Goal: Task Accomplishment & Management: Manage account settings

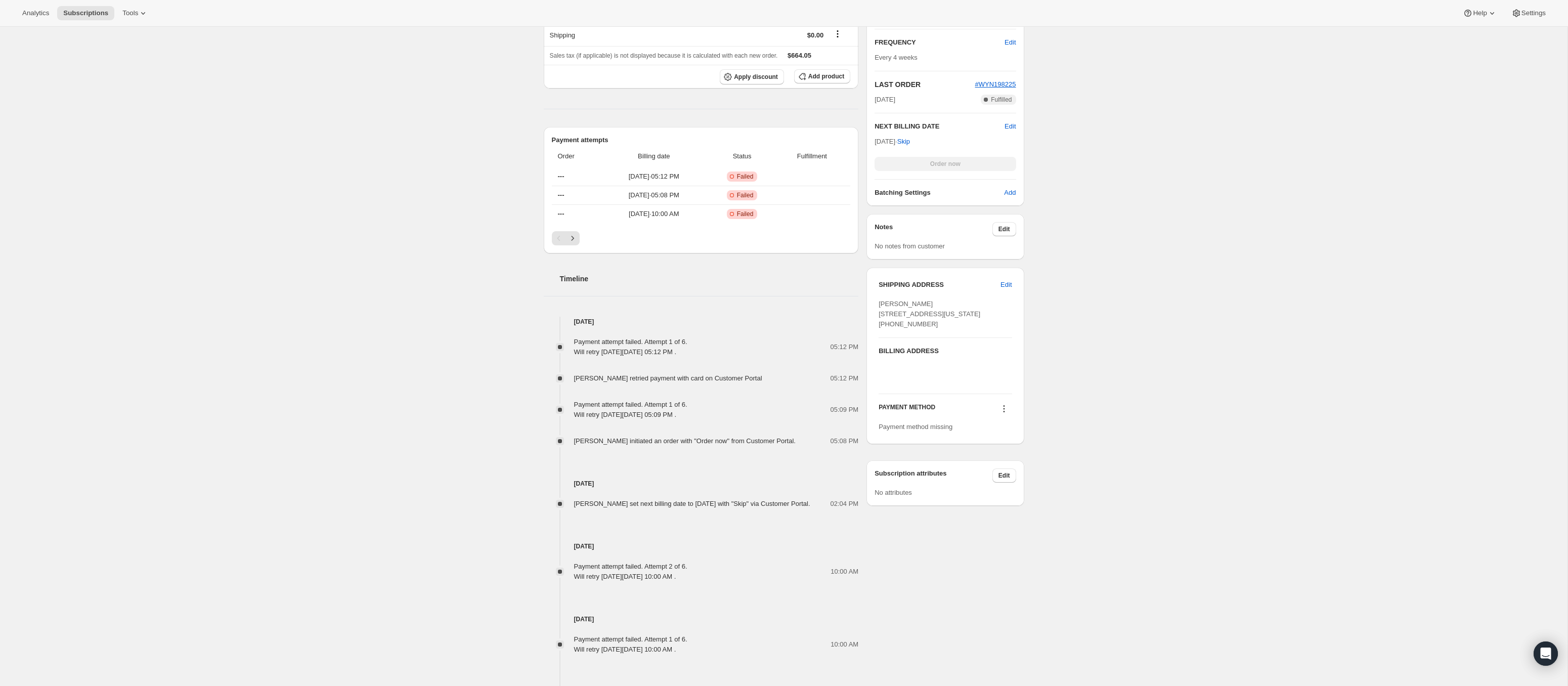
scroll to position [248, 0]
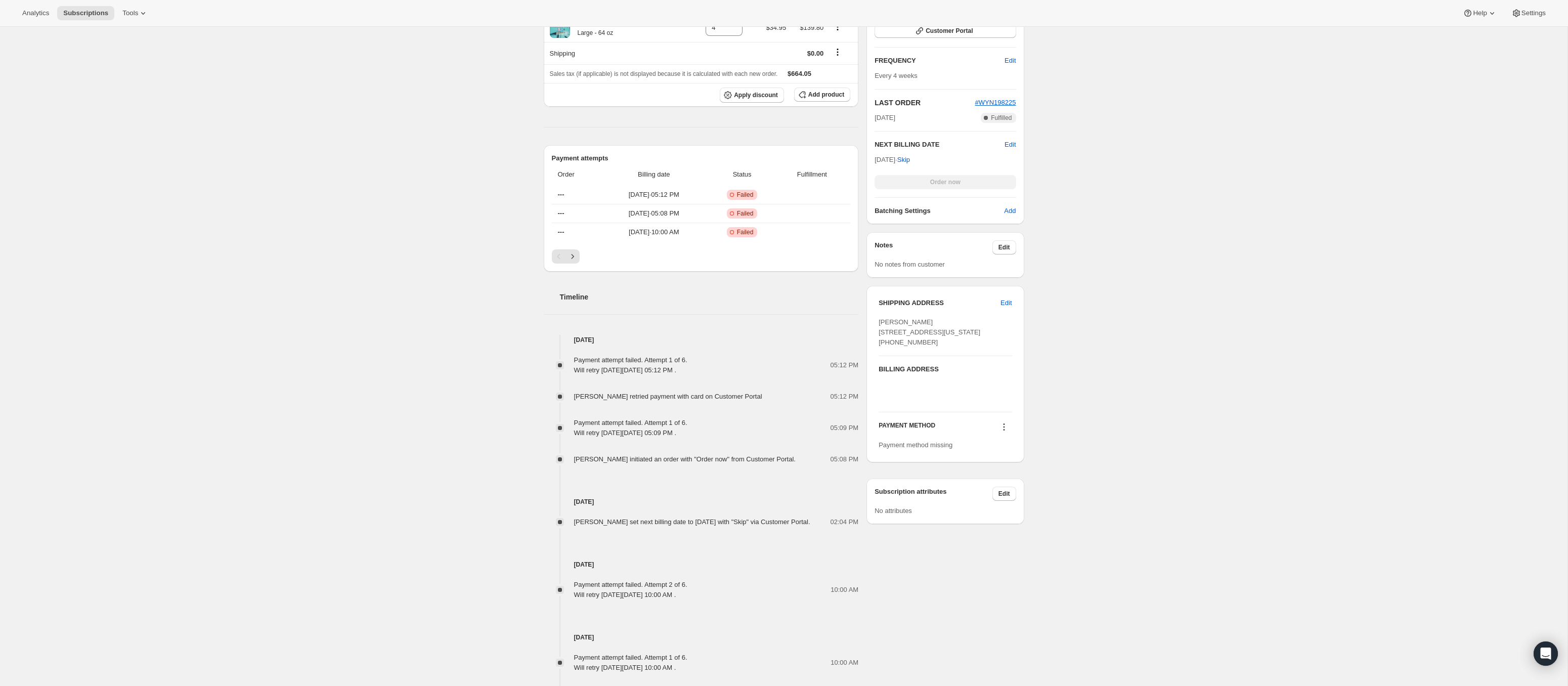
click at [1004, 432] on icon at bounding box center [1004, 427] width 10 height 10
click at [1003, 424] on icon at bounding box center [1004, 423] width 1 height 1
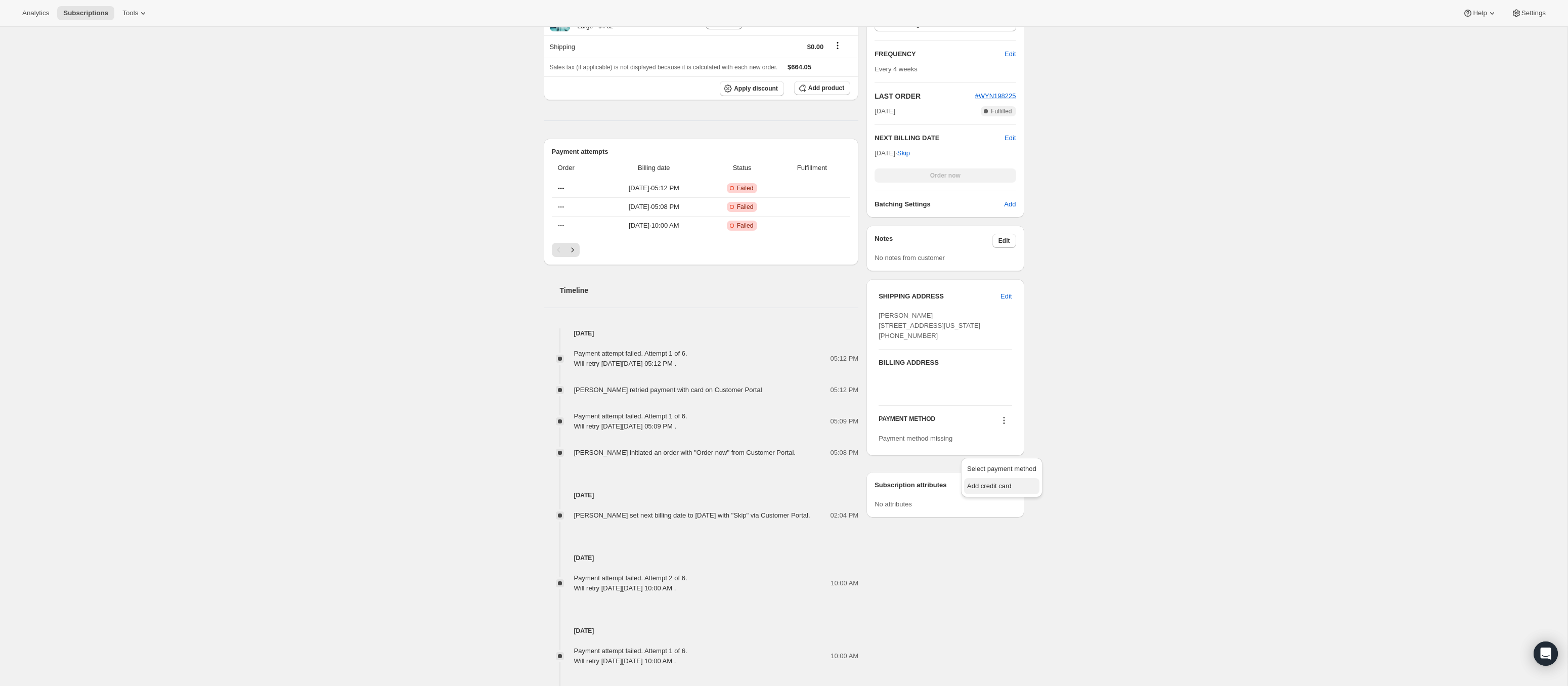
click at [1004, 484] on span "Add credit card" at bounding box center [989, 486] width 44 height 7
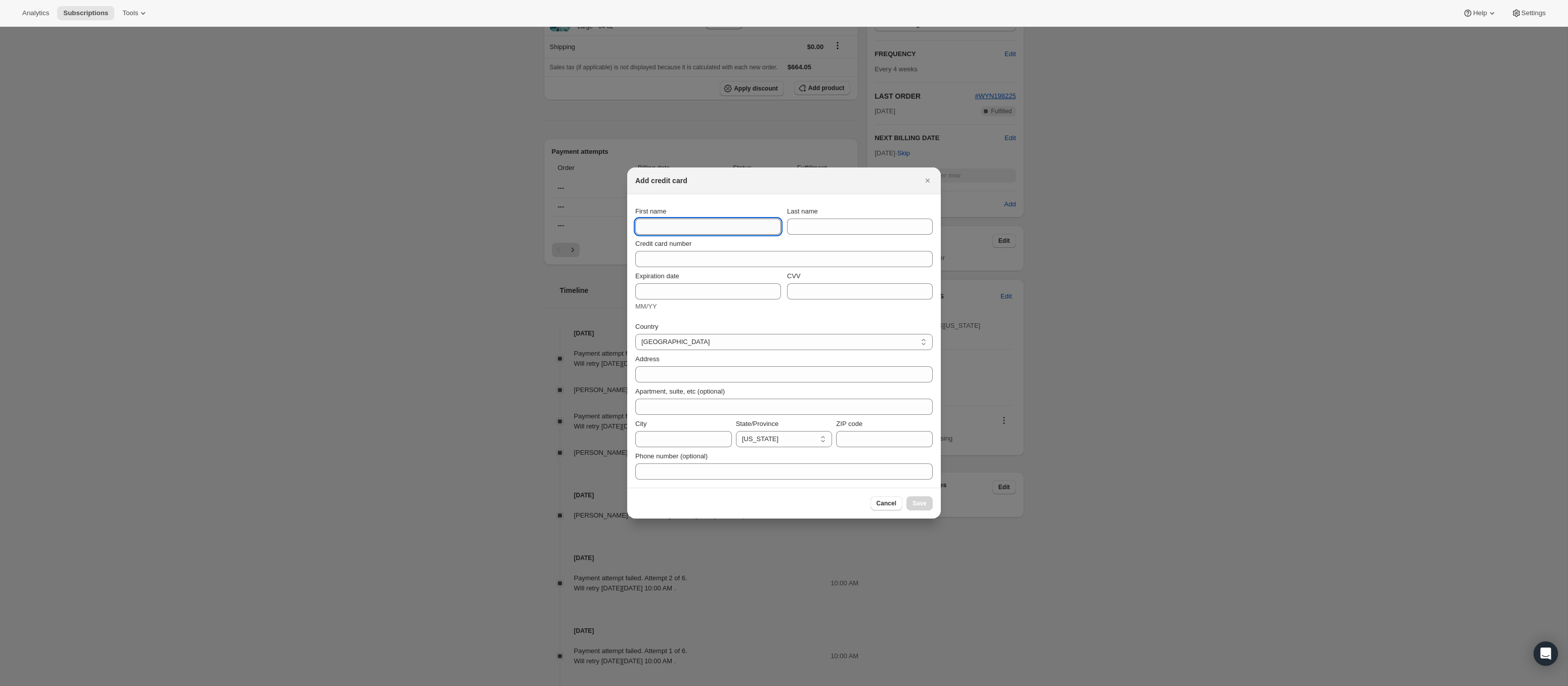
click at [678, 228] on input "First name" at bounding box center [708, 226] width 145 height 16
type input "[PERSON_NAME]"
click at [826, 228] on input "Last name" at bounding box center [859, 226] width 145 height 16
type input "[PERSON_NAME]"
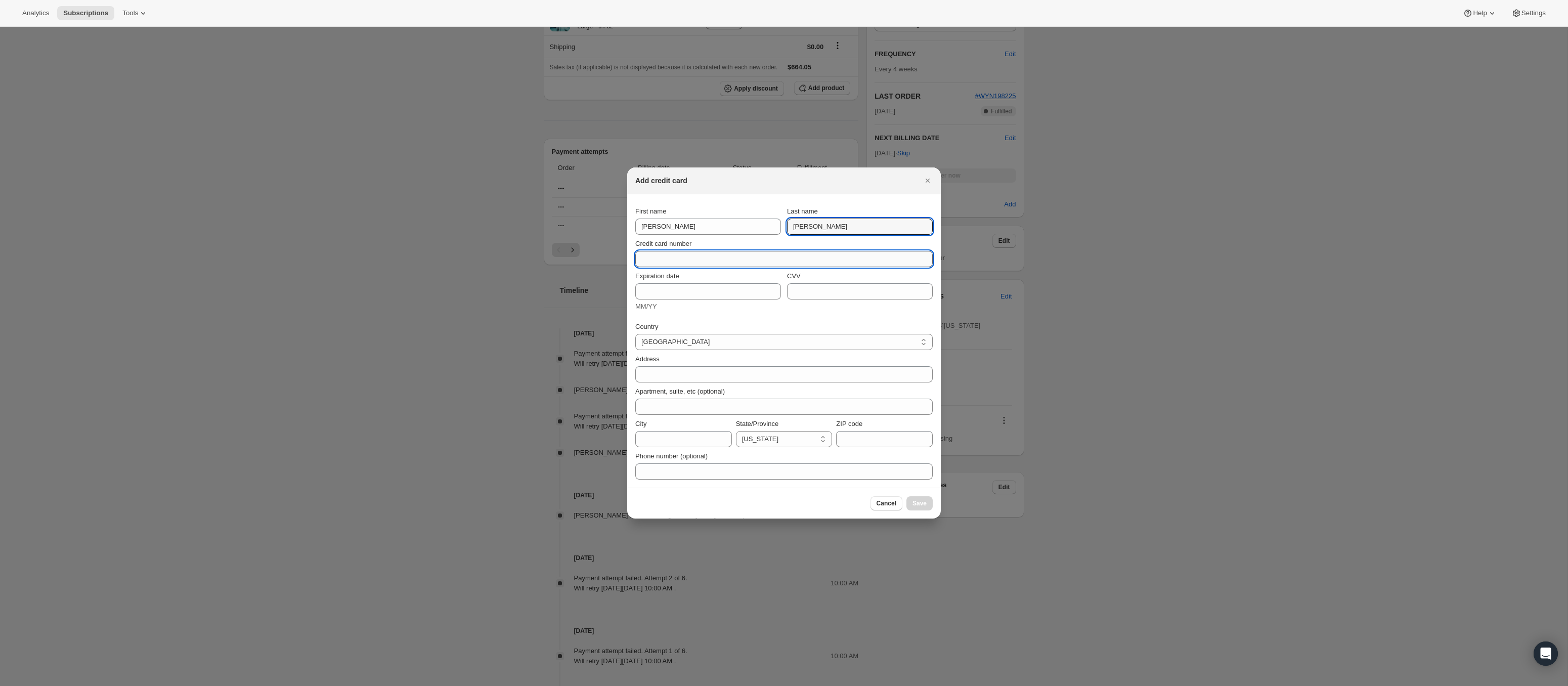
click at [755, 253] on input "Credit card number" at bounding box center [780, 259] width 289 height 16
click at [711, 296] on input "Expiration date" at bounding box center [708, 293] width 145 height 16
click at [704, 261] on div "5159 9719 4676 3608" at bounding box center [784, 259] width 298 height 19
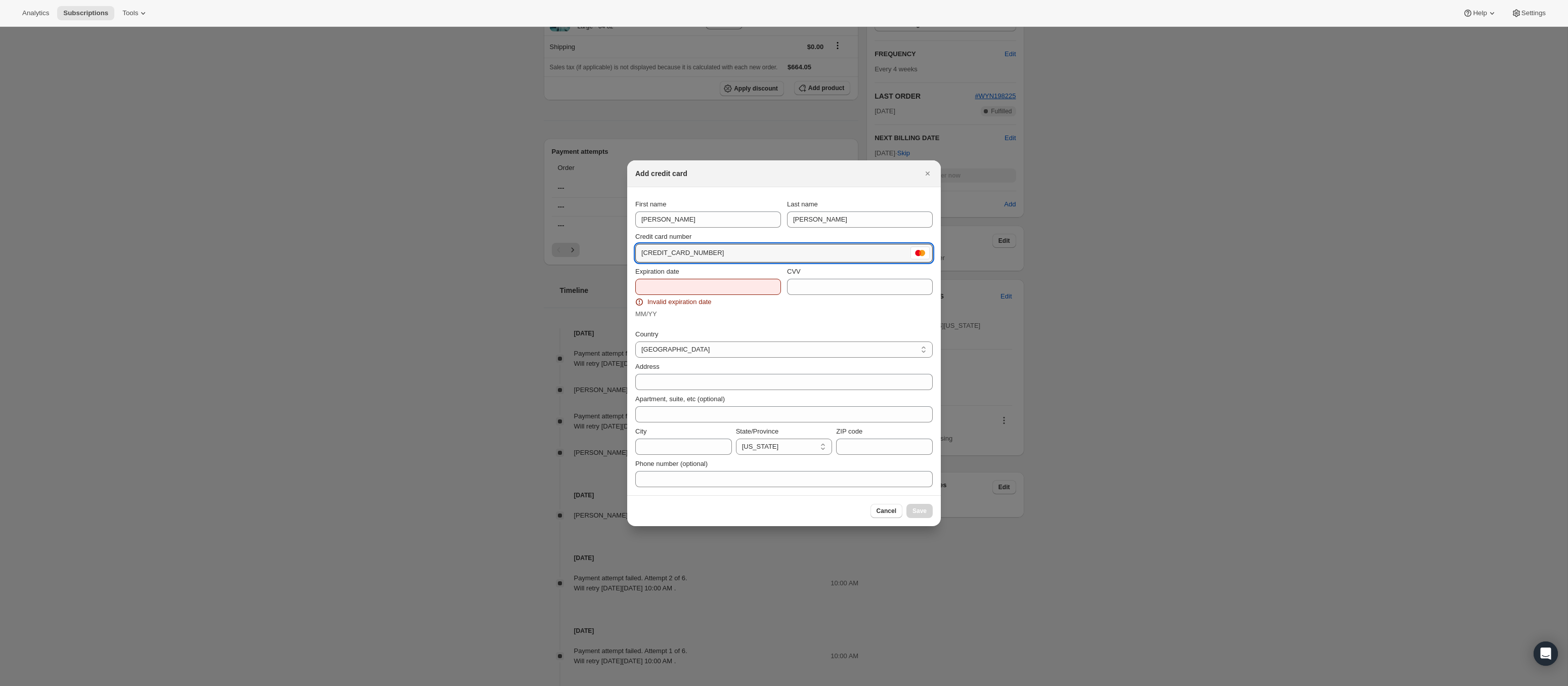
type input "[CREDIT_CARD_NUMBER]"
click at [700, 281] on input "Expiration date" at bounding box center [708, 287] width 145 height 16
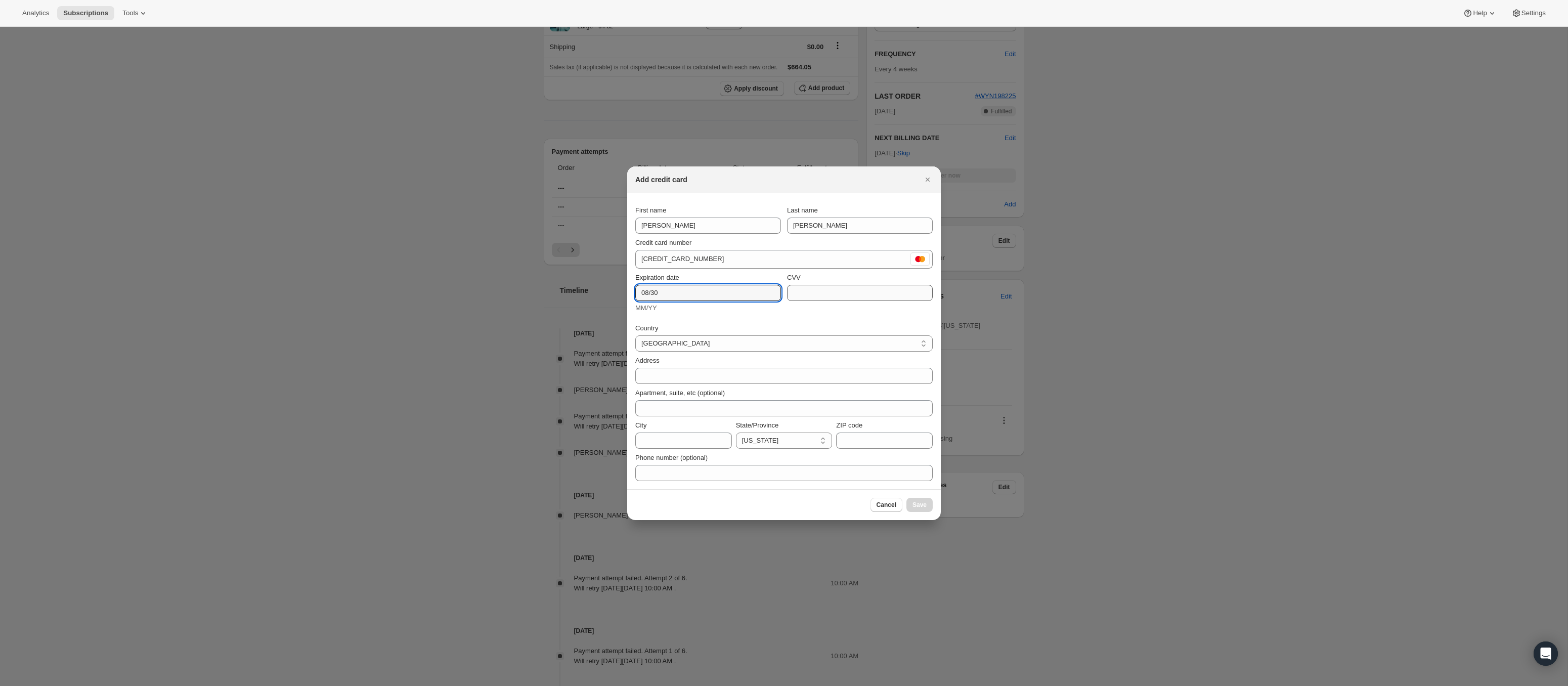
type input "08/30"
click at [826, 295] on input "CVV" at bounding box center [859, 293] width 145 height 16
type input "752"
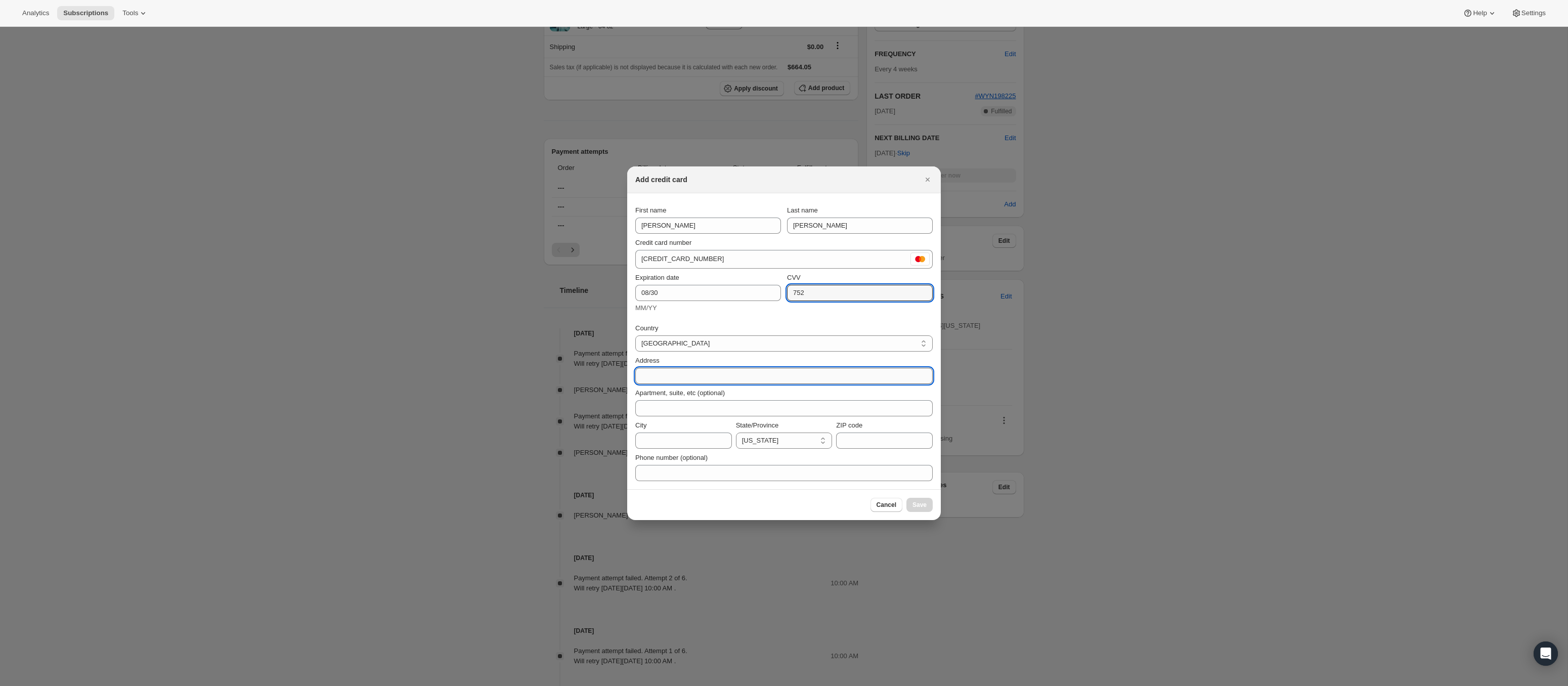
click at [711, 370] on input "Address" at bounding box center [784, 376] width 298 height 16
type input "[STREET_ADDRESS]"
click at [687, 398] on div "Apartment, suite, etc (optional)" at bounding box center [784, 402] width 298 height 29
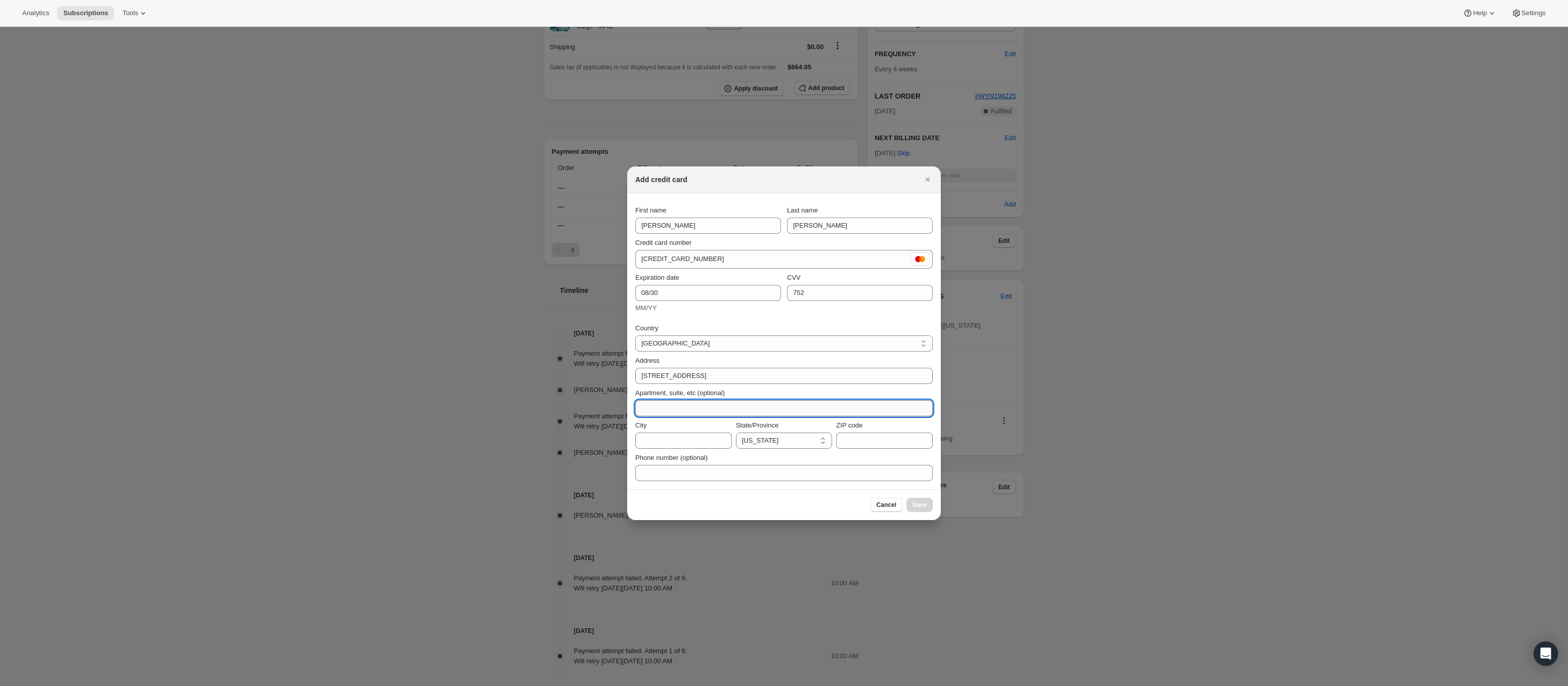
click at [679, 404] on input "Apartment, suite, etc (optional)" at bounding box center [784, 408] width 298 height 16
click at [654, 407] on input "APT10" at bounding box center [784, 408] width 298 height 16
type input "APT 10"
click at [676, 441] on input "City" at bounding box center [684, 440] width 97 height 16
type input "[US_STATE]"
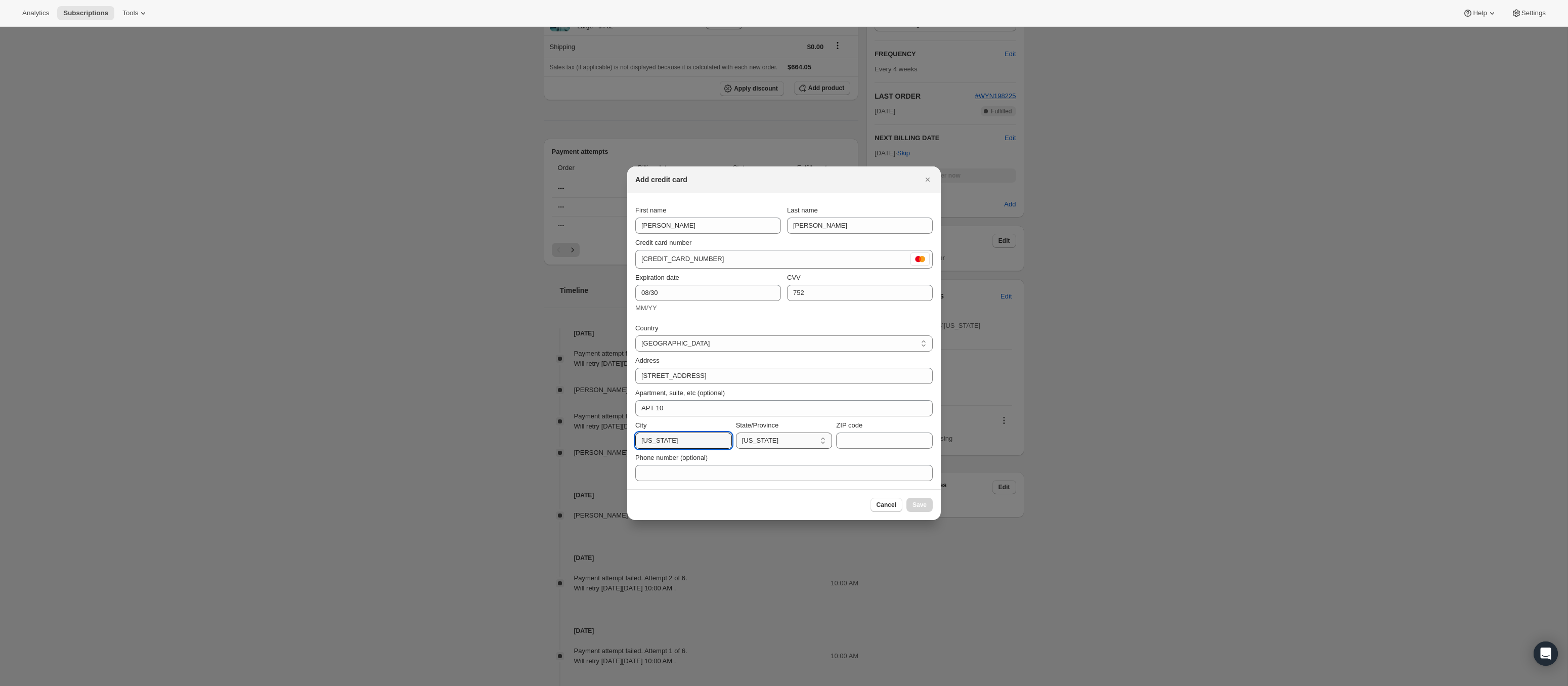
click at [810, 441] on select "[US_STATE] [US_STATE] [US_STATE] [US_STATE] [US_STATE] Armed Forces Americas Ar…" at bounding box center [784, 440] width 97 height 16
select select "NY"
click at [736, 432] on select "[US_STATE] [US_STATE] [US_STATE] [US_STATE] [US_STATE] Armed Forces Americas Ar…" at bounding box center [784, 440] width 97 height 16
click at [856, 437] on input "ZIP code" at bounding box center [884, 440] width 97 height 16
type input "10011"
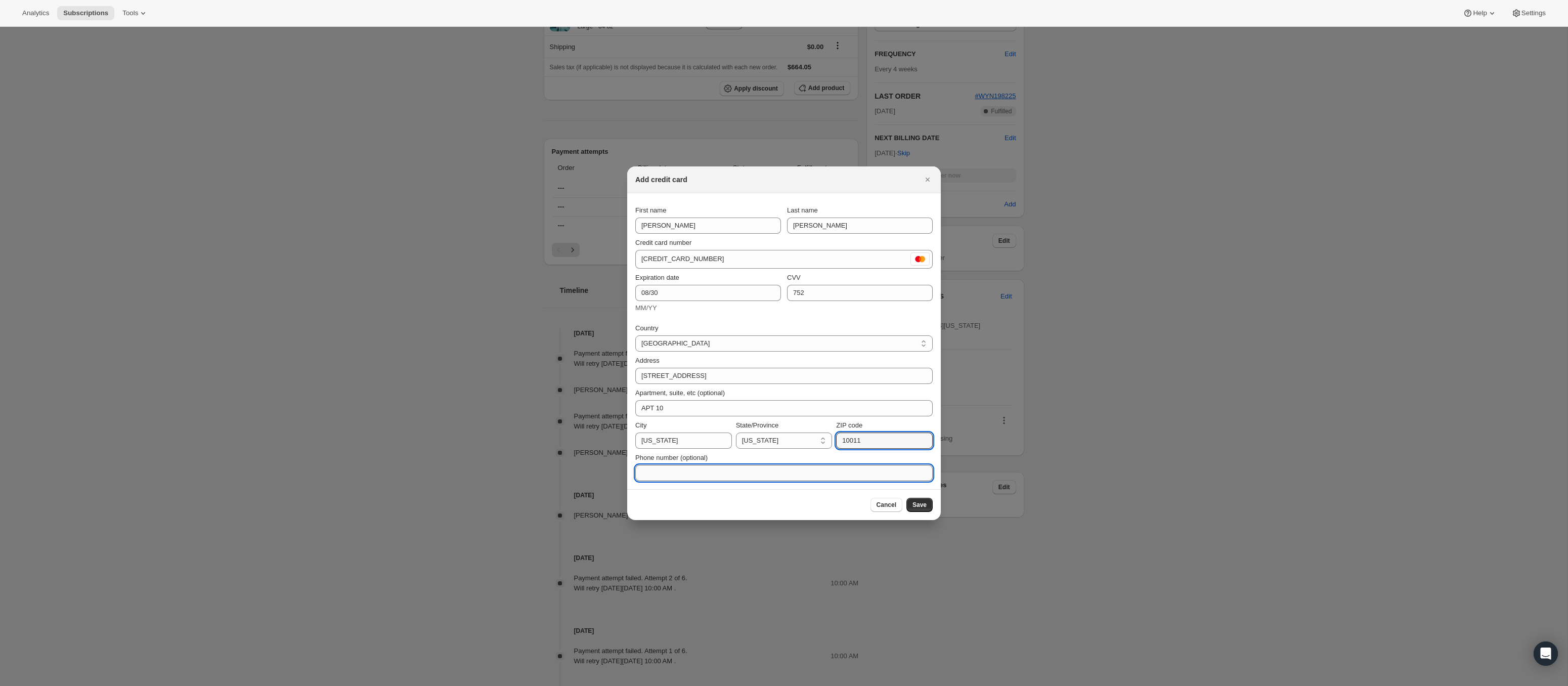
click at [744, 471] on input "Phone number (optional)" at bounding box center [784, 473] width 298 height 16
type input "2039796732"
click at [920, 502] on span "Save" at bounding box center [919, 505] width 14 height 8
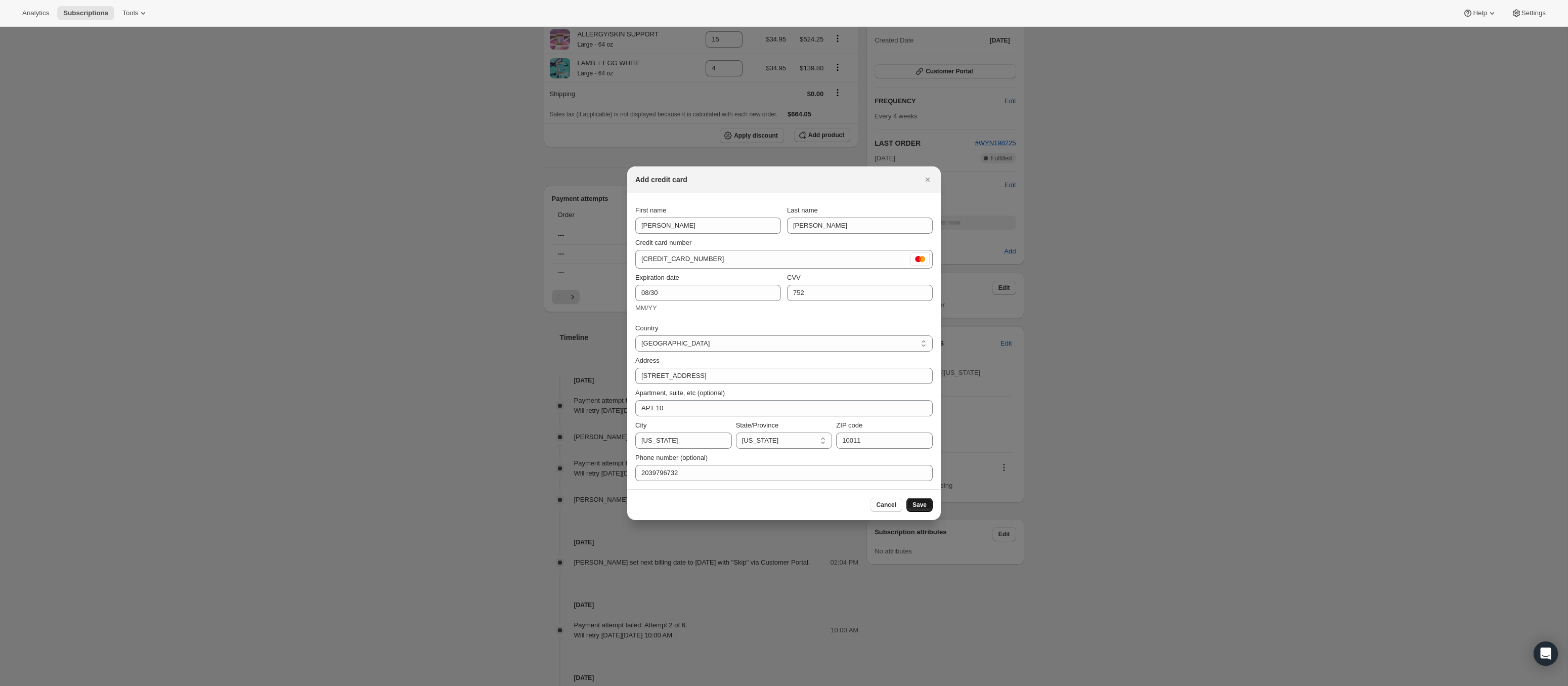
scroll to position [348, 0]
drag, startPoint x: 762, startPoint y: 181, endPoint x: 765, endPoint y: 152, distance: 29.2
click at [648, 196] on div "Add credit card First name [PERSON_NAME] name [PERSON_NAME] Credit card number …" at bounding box center [783, 343] width 313 height 354
click at [887, 503] on span "Cancel" at bounding box center [886, 505] width 19 height 8
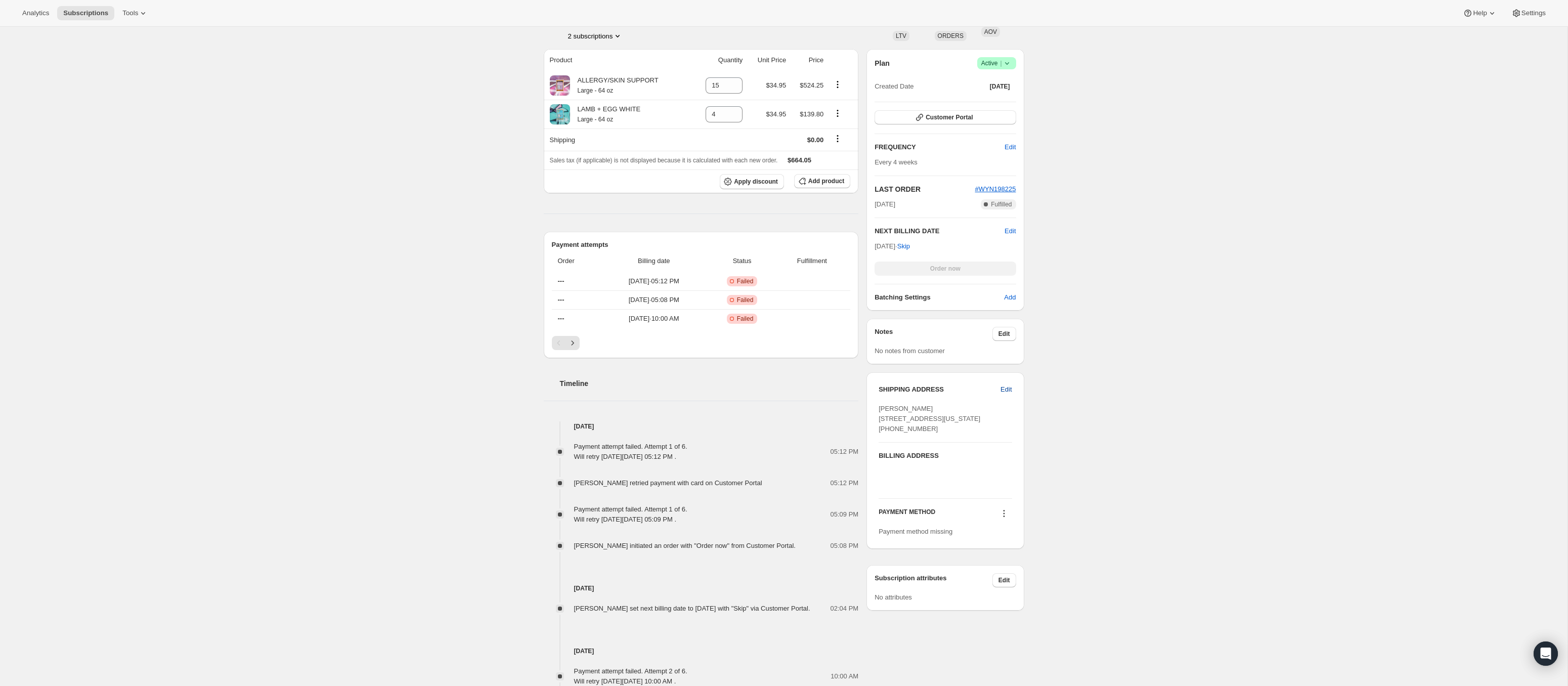
click at [1008, 387] on span "Edit" at bounding box center [1006, 390] width 11 height 10
select select "NY"
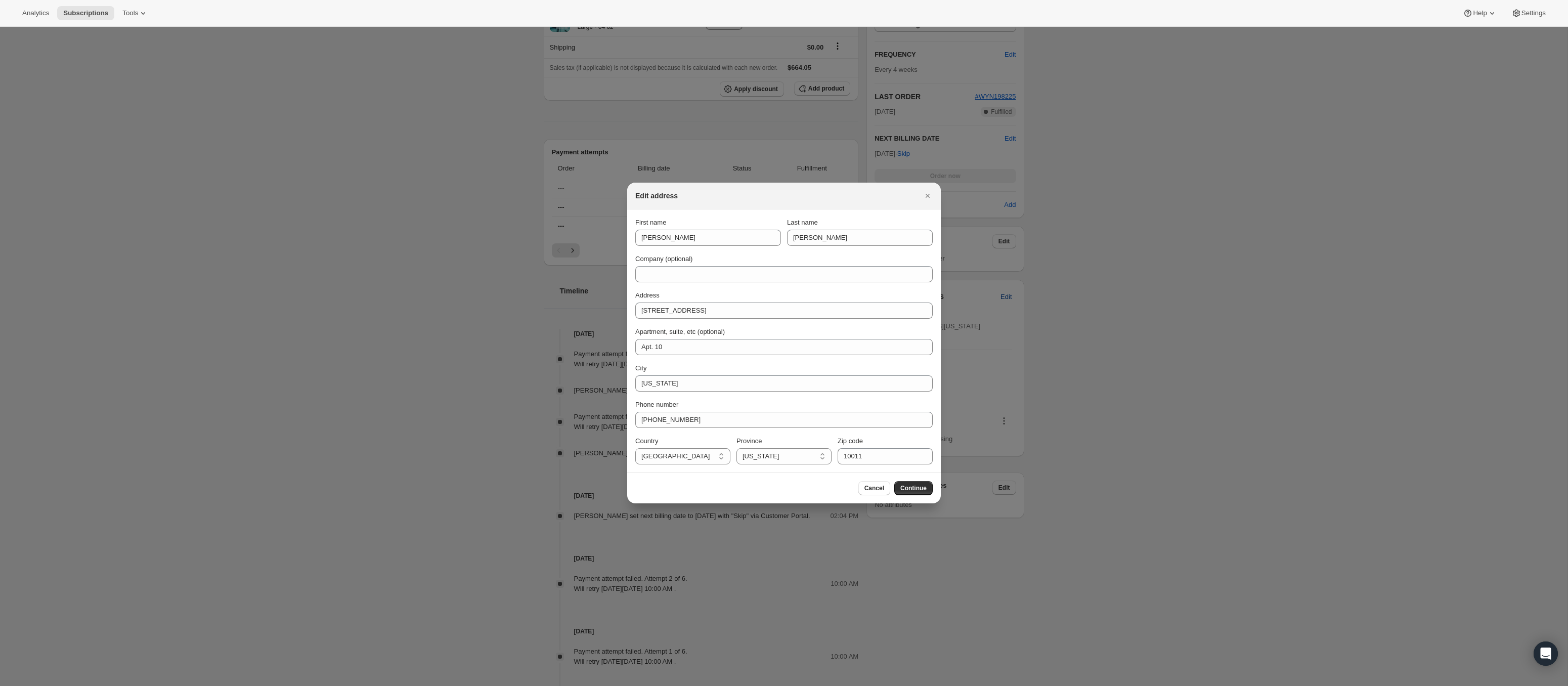
scroll to position [0, 0]
click at [862, 485] on button "Cancel" at bounding box center [874, 488] width 32 height 14
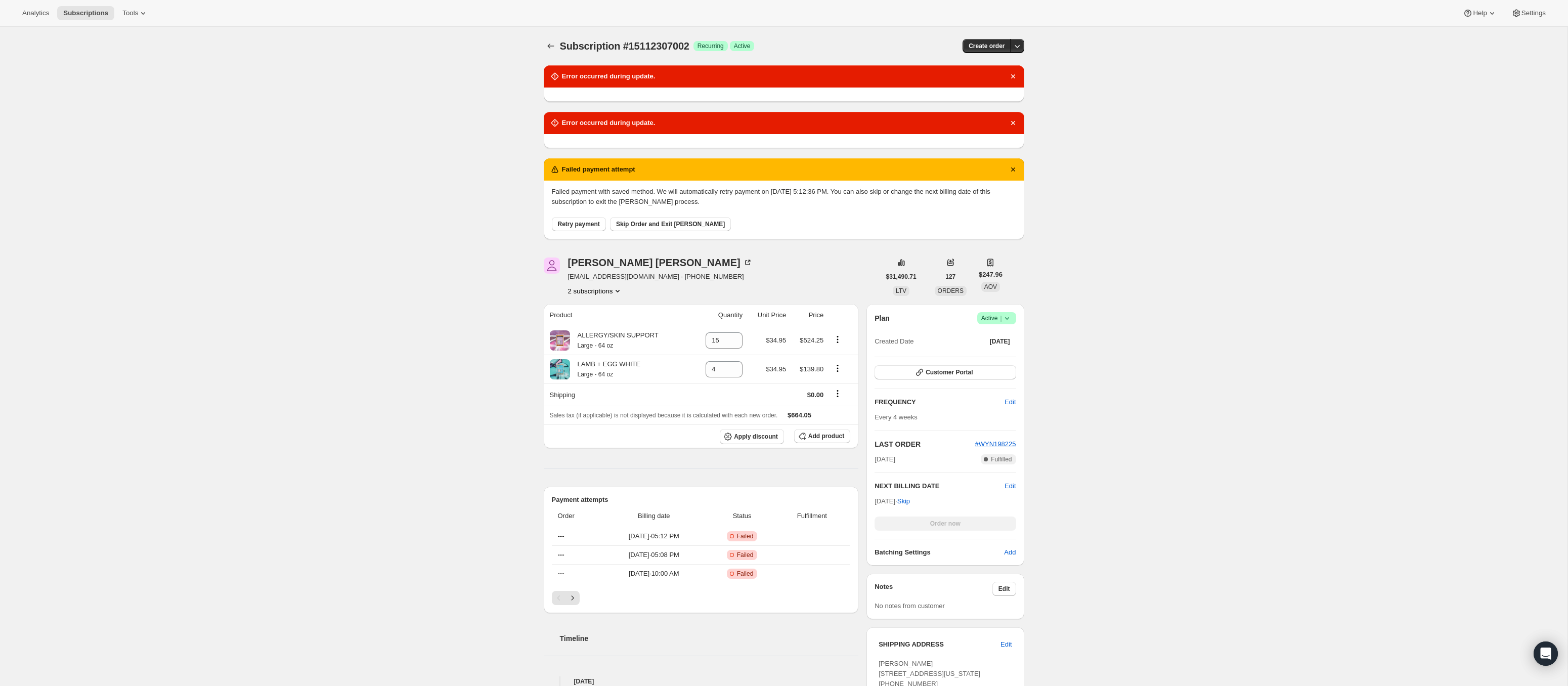
scroll to position [255, 0]
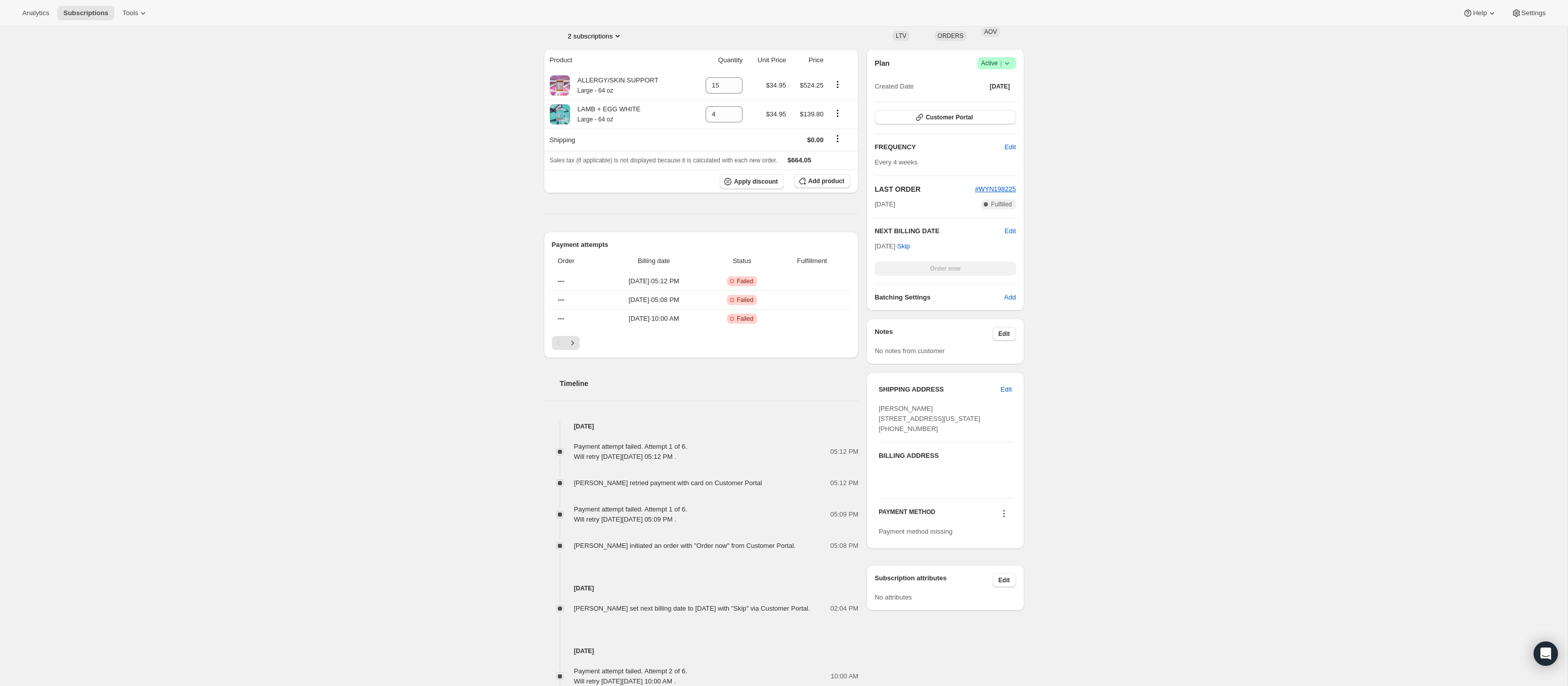
click at [1004, 519] on icon at bounding box center [1004, 513] width 10 height 10
click at [1008, 561] on span "Select payment method" at bounding box center [1002, 562] width 69 height 7
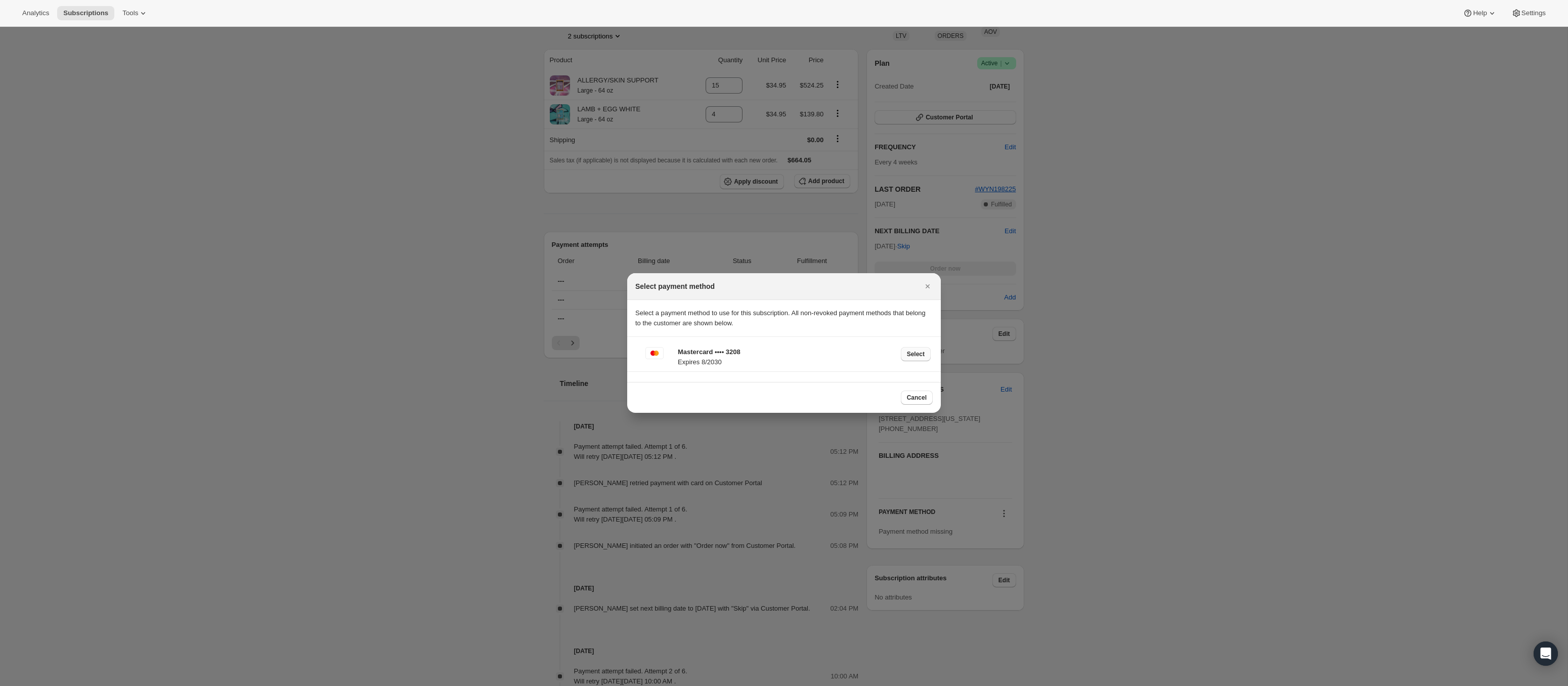
click at [912, 354] on span "Select" at bounding box center [915, 354] width 18 height 8
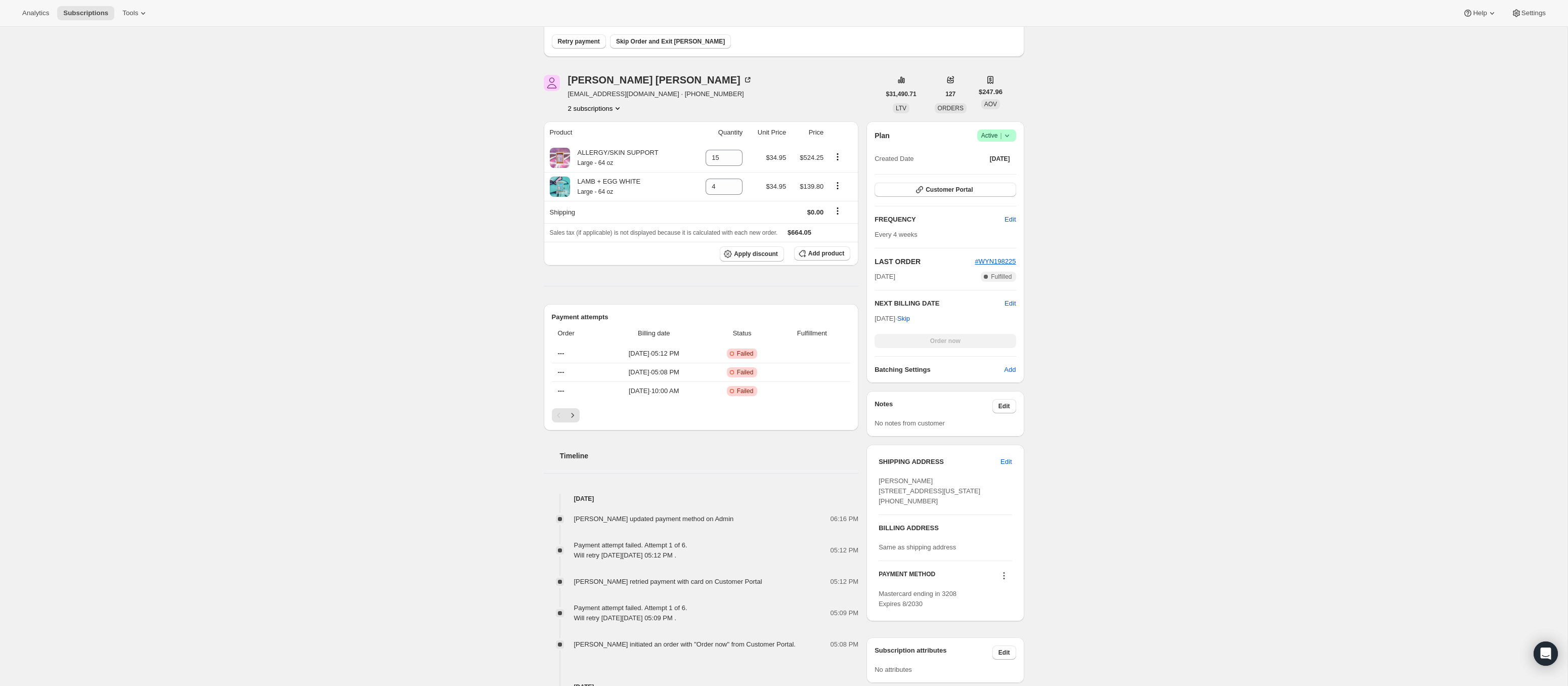
scroll to position [202, 0]
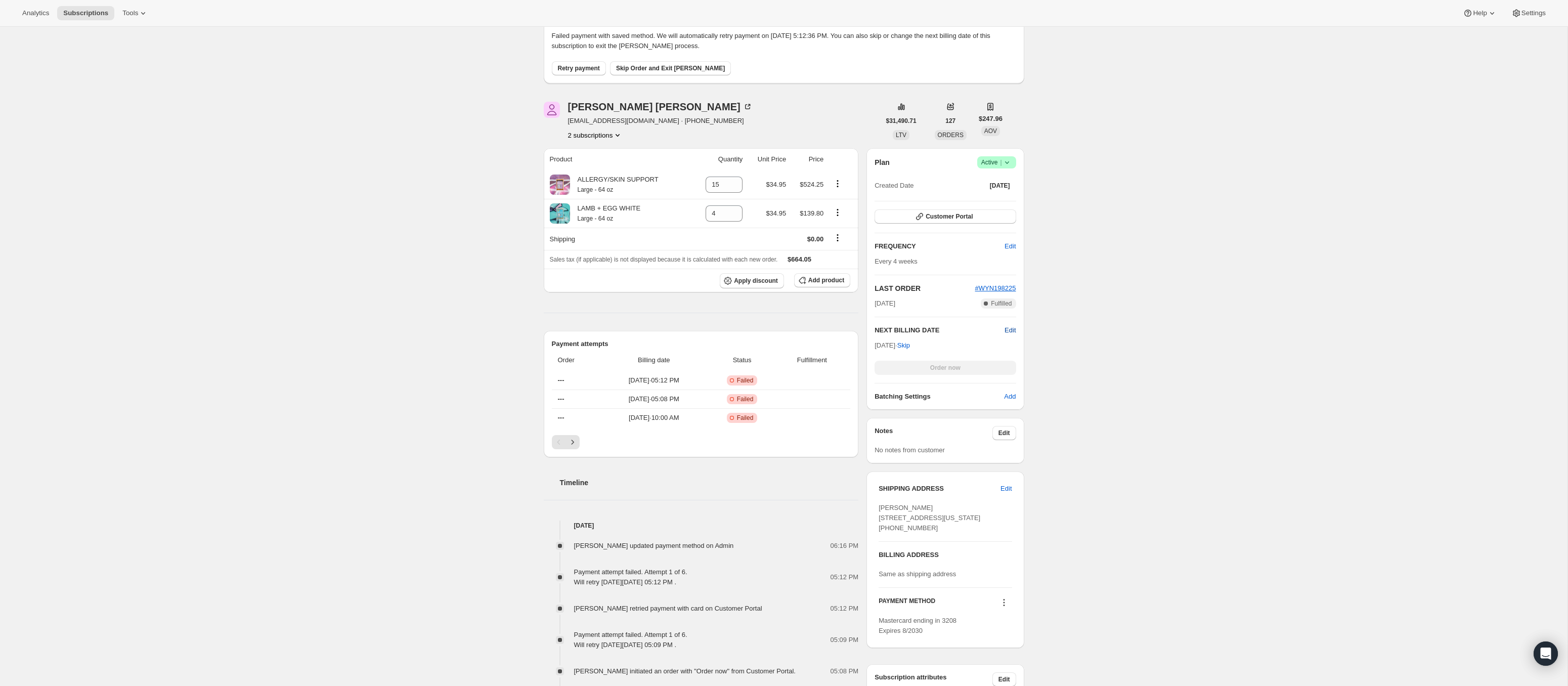
click at [1010, 327] on span "Edit" at bounding box center [1010, 330] width 11 height 10
click at [935, 347] on input "[DATE]" at bounding box center [945, 349] width 141 height 17
click at [934, 347] on input "[DATE]" at bounding box center [945, 349] width 141 height 17
click at [936, 346] on input "[DATE]" at bounding box center [945, 349] width 141 height 17
click at [934, 348] on input "[DATE]" at bounding box center [945, 349] width 141 height 17
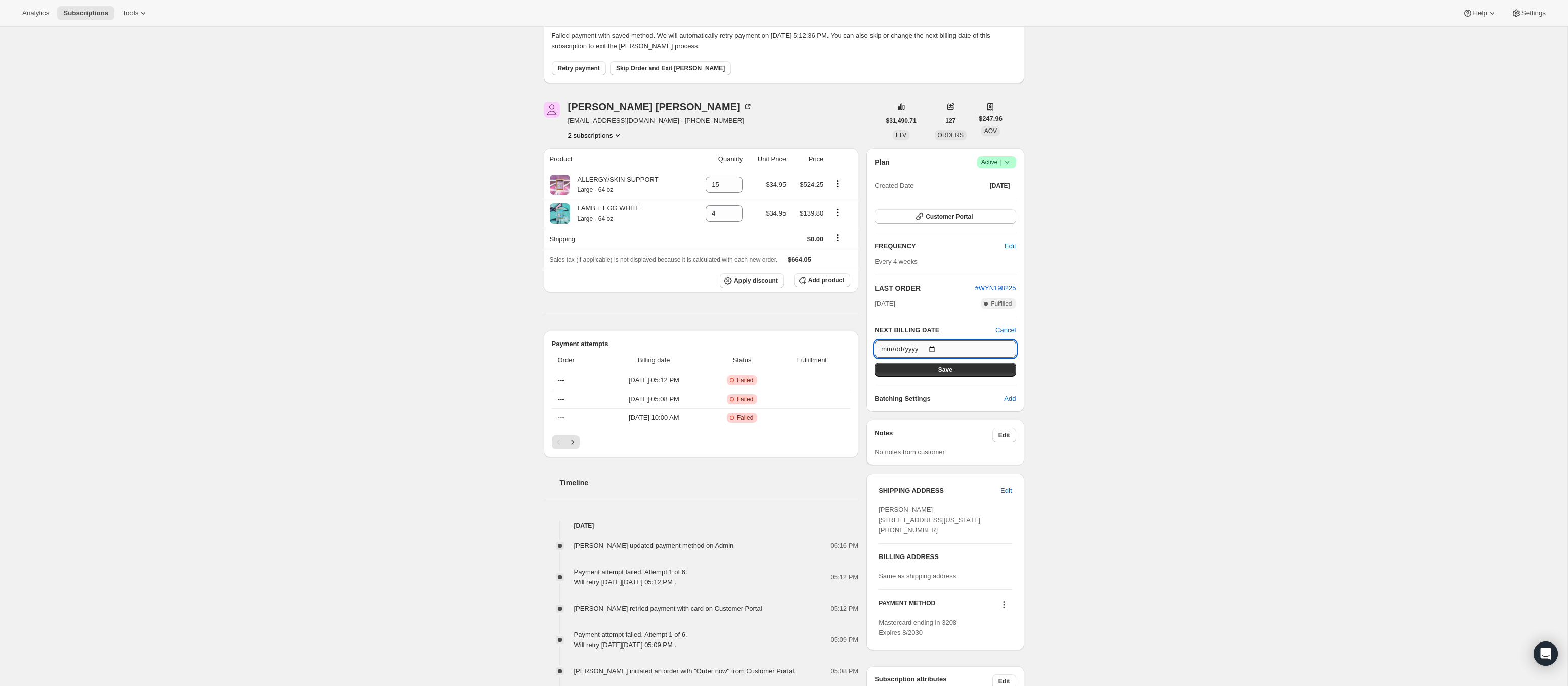
type input "[DATE]"
click at [941, 371] on span "Save" at bounding box center [945, 369] width 14 height 8
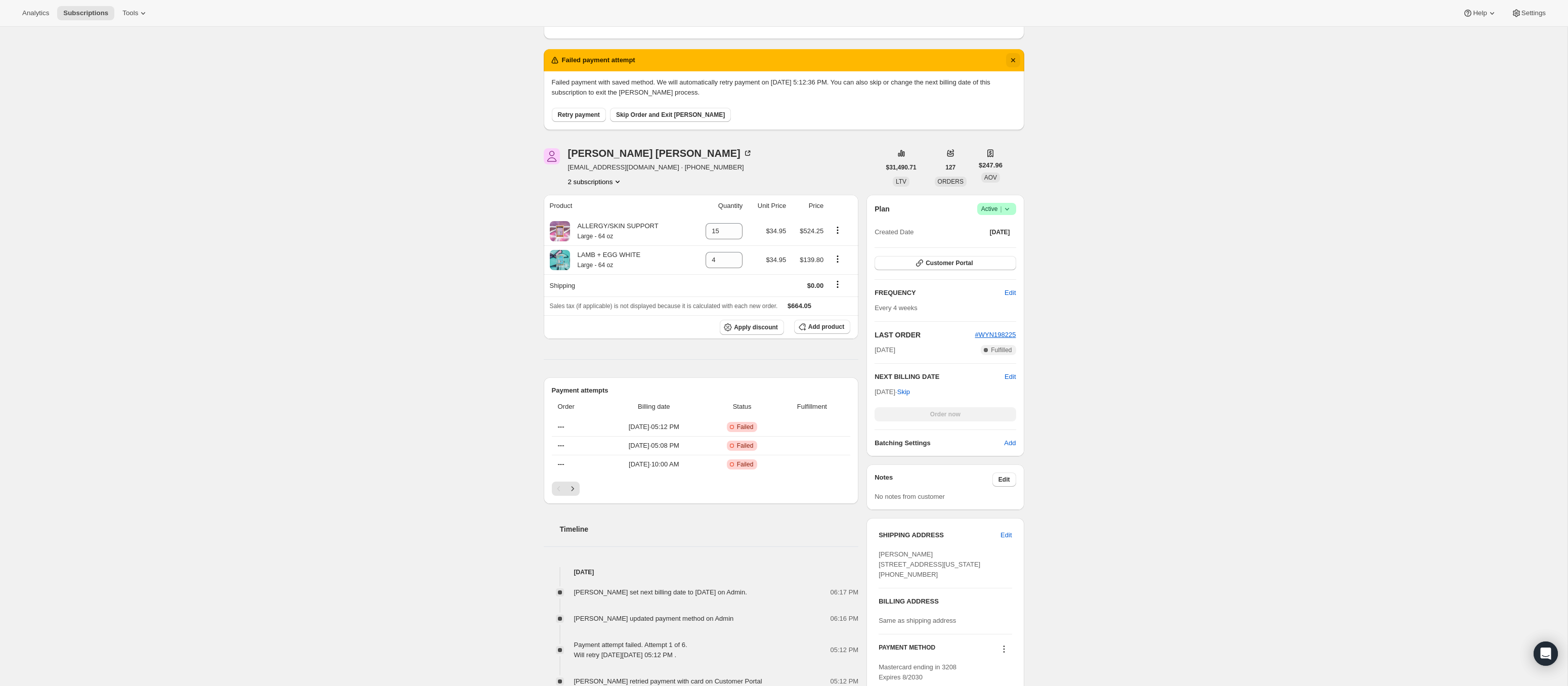
click at [1012, 58] on icon "Dismiss notification" at bounding box center [1012, 60] width 4 height 4
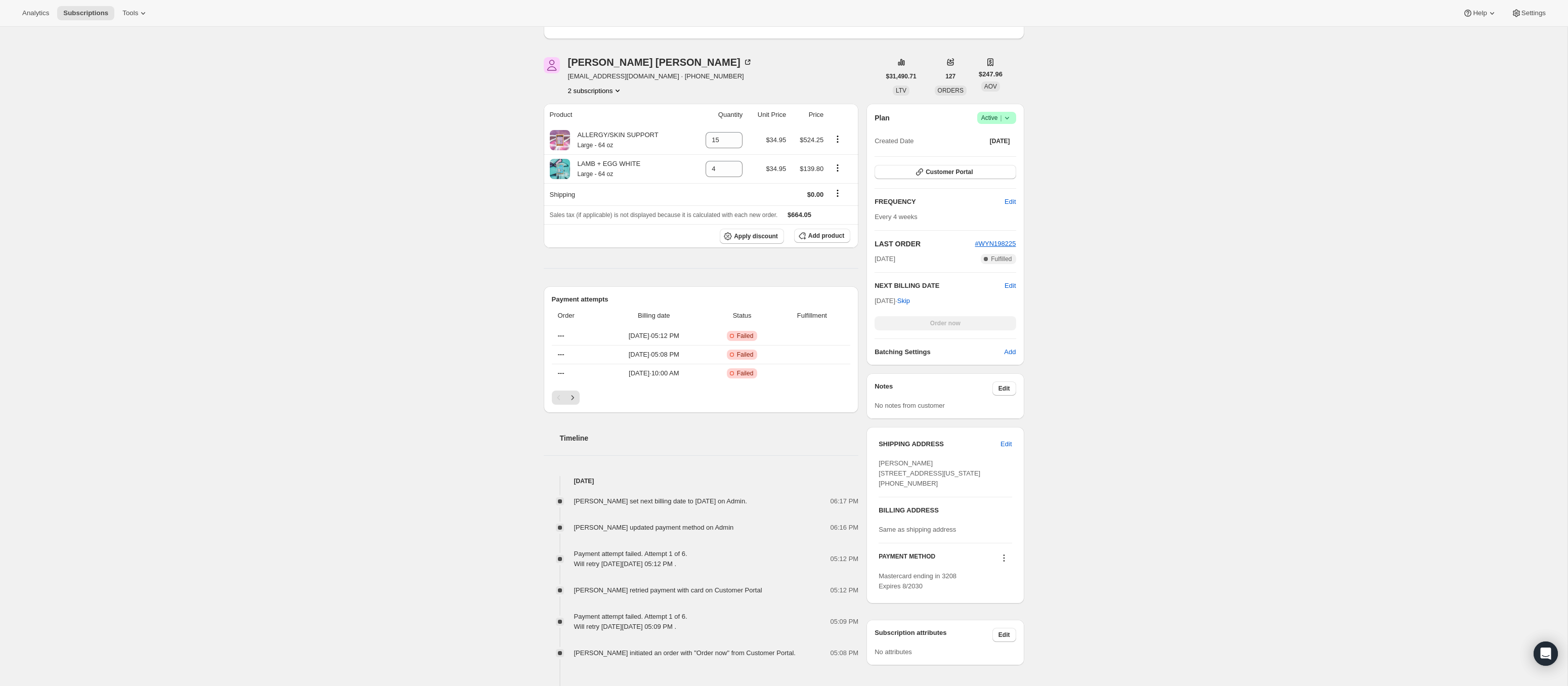
scroll to position [156, 0]
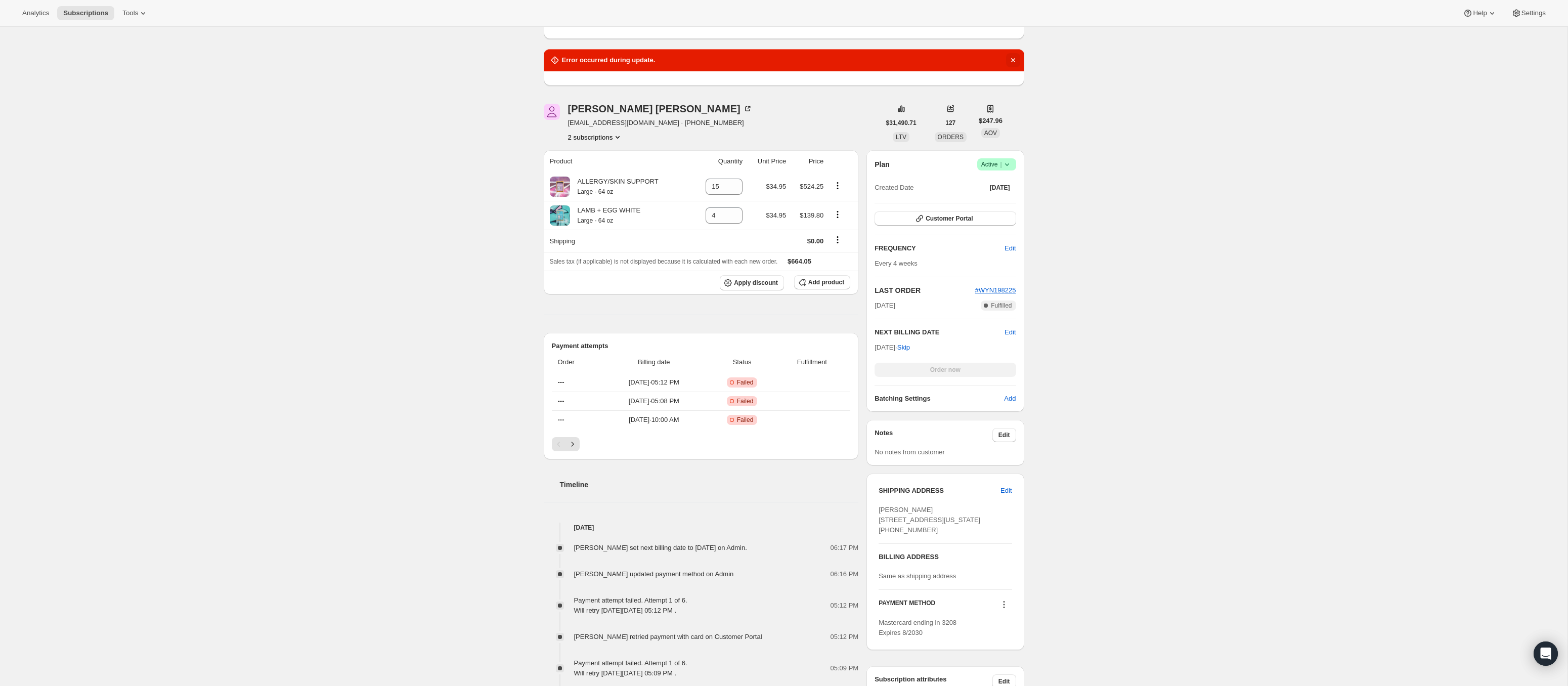
click at [1013, 59] on icon "Dismiss notification" at bounding box center [1012, 60] width 4 height 4
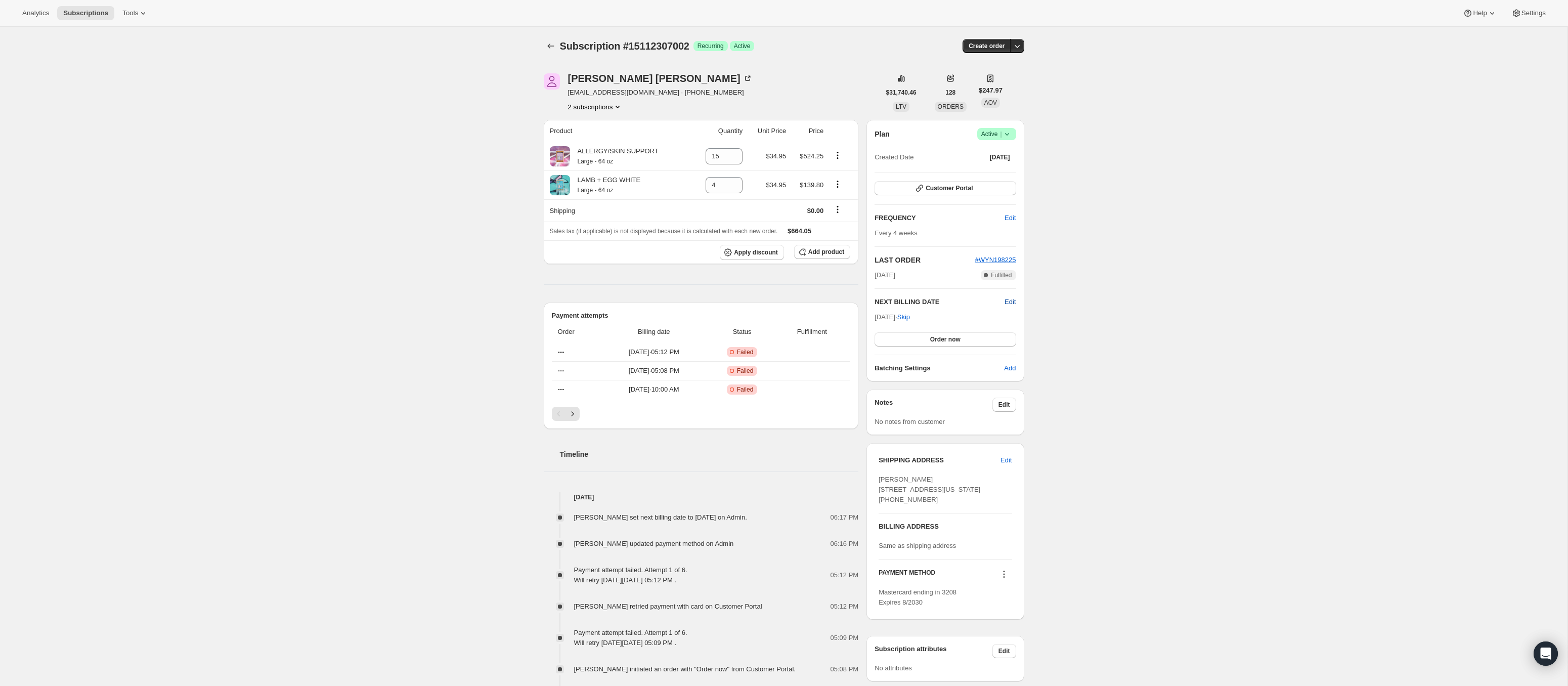
click at [1013, 301] on span "Edit" at bounding box center [1010, 302] width 11 height 10
click at [934, 317] on input "2025-10-26" at bounding box center [945, 321] width 141 height 17
click at [935, 318] on input "2025-10-26" at bounding box center [945, 321] width 141 height 17
type input "2025-09-28"
click at [939, 341] on span "Save" at bounding box center [945, 341] width 14 height 8
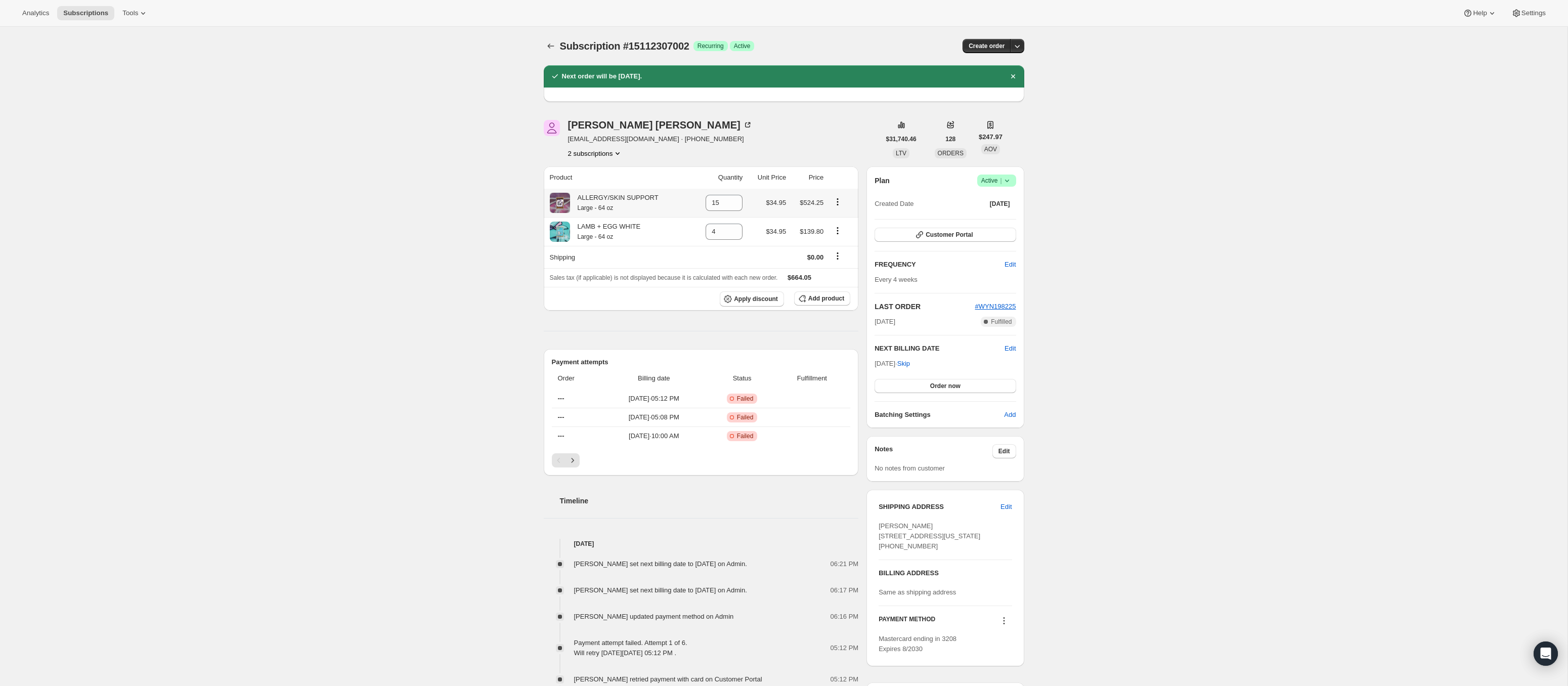
click at [838, 203] on icon "Product actions" at bounding box center [838, 201] width 10 height 10
click at [732, 205] on icon at bounding box center [735, 206] width 10 height 10
type input "12"
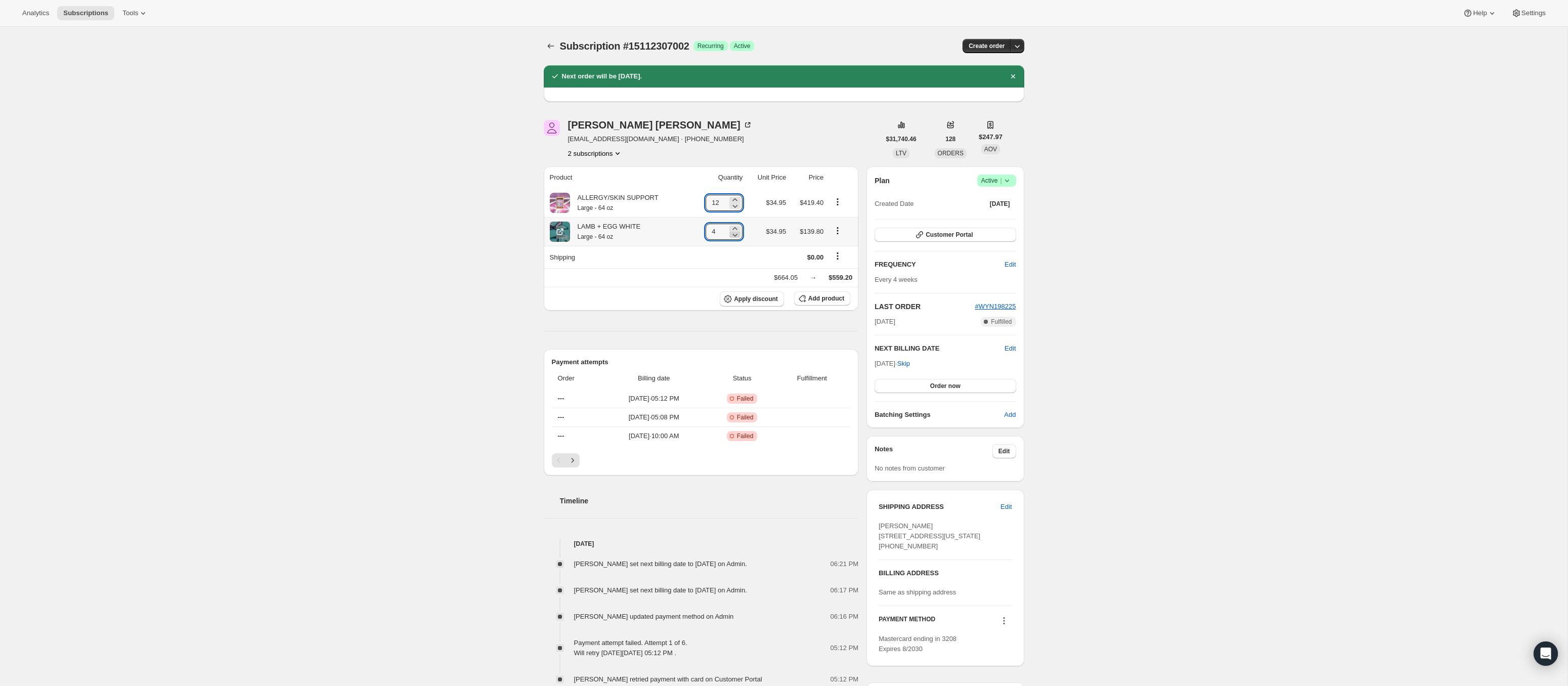
click at [732, 234] on icon at bounding box center [735, 234] width 10 height 10
type input "2"
drag, startPoint x: 719, startPoint y: 201, endPoint x: 693, endPoint y: 199, distance: 26.1
click at [695, 200] on td "12" at bounding box center [718, 203] width 54 height 29
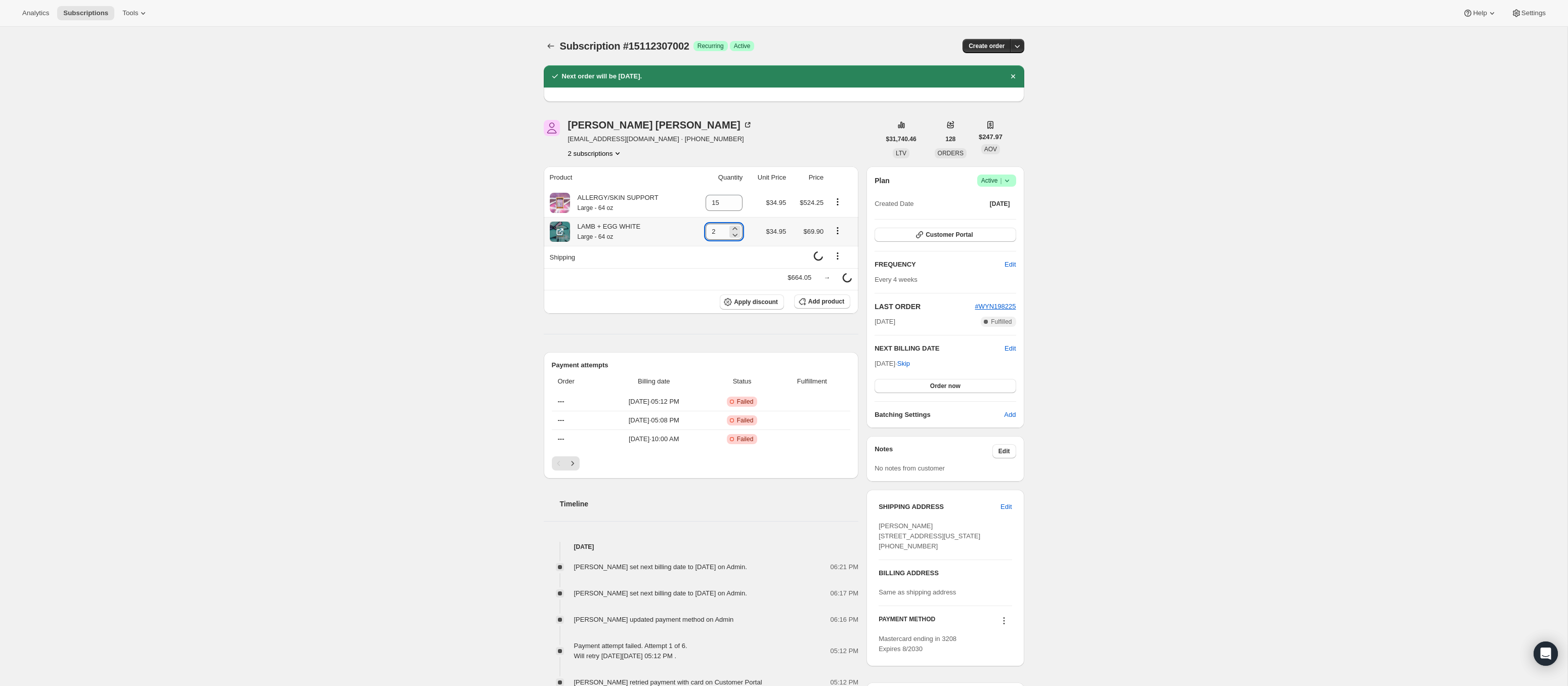
drag, startPoint x: 718, startPoint y: 229, endPoint x: 703, endPoint y: 230, distance: 15.0
click at [705, 230] on input "2" at bounding box center [716, 231] width 22 height 16
drag, startPoint x: 723, startPoint y: 203, endPoint x: 702, endPoint y: 202, distance: 21.0
click at [705, 202] on input "15" at bounding box center [716, 203] width 22 height 16
type input "12"
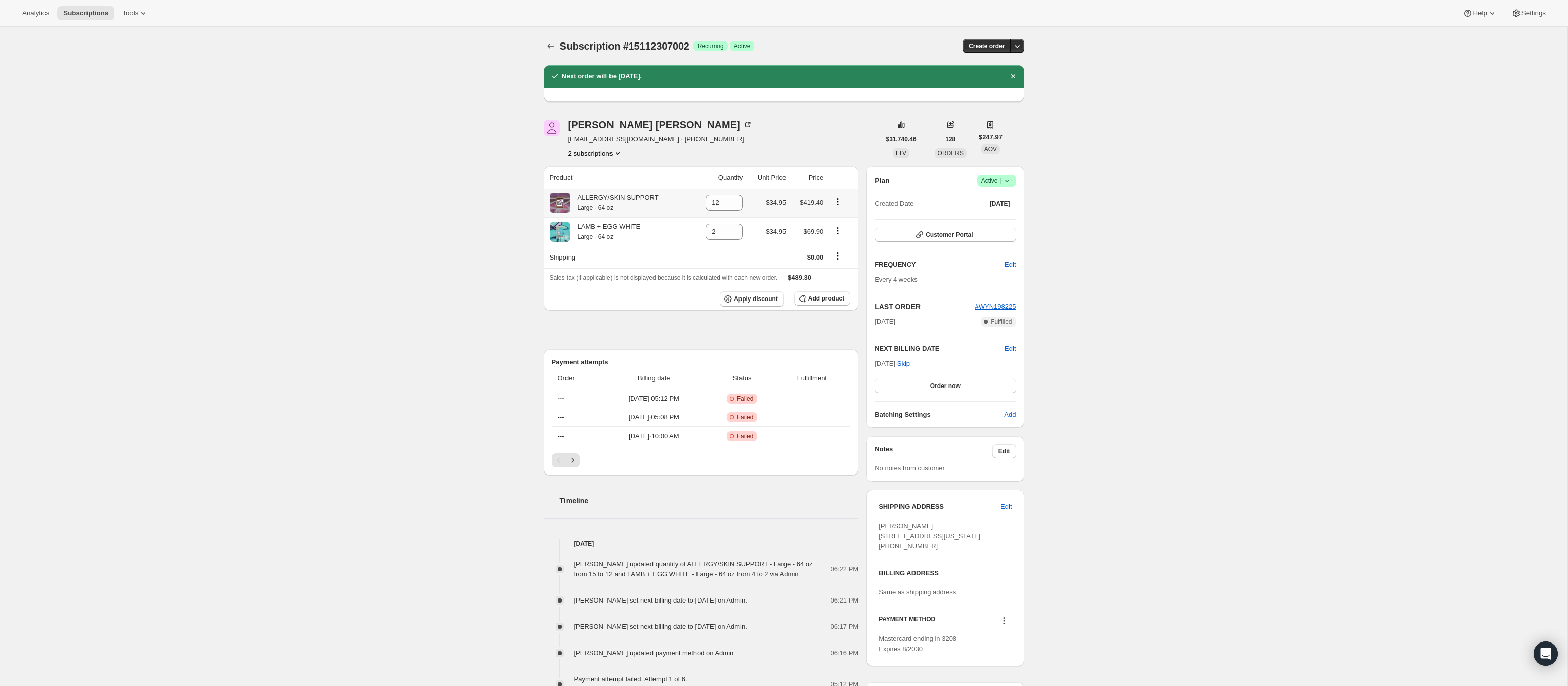
click at [840, 200] on icon "Product actions" at bounding box center [838, 201] width 10 height 10
click at [836, 143] on div "Andrew Beyda afbeyda@gmail.com · +12039796732 2 subscriptions" at bounding box center [712, 139] width 337 height 38
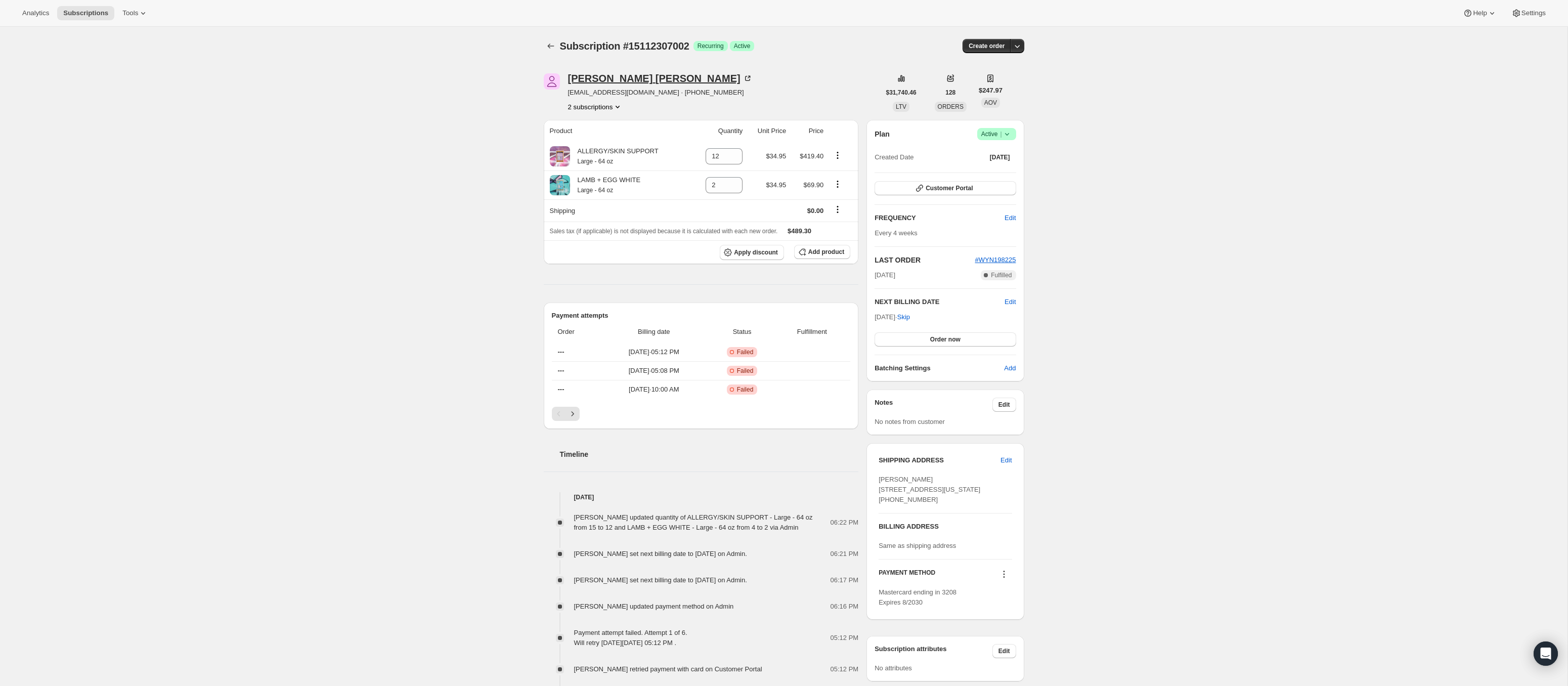
click at [624, 79] on div "[PERSON_NAME]" at bounding box center [660, 78] width 184 height 10
